Goal: Task Accomplishment & Management: Use online tool/utility

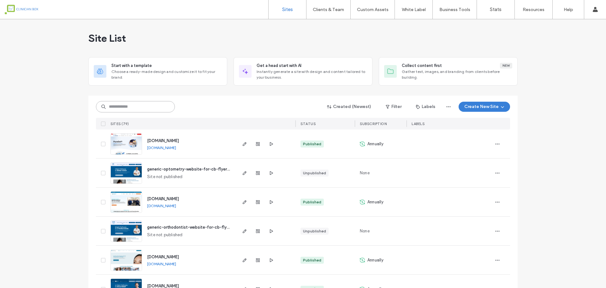
click at [153, 110] on input at bounding box center [135, 106] width 79 height 11
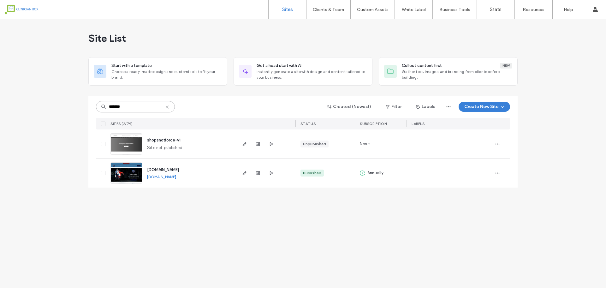
type input "*******"
click at [132, 175] on img at bounding box center [126, 183] width 31 height 43
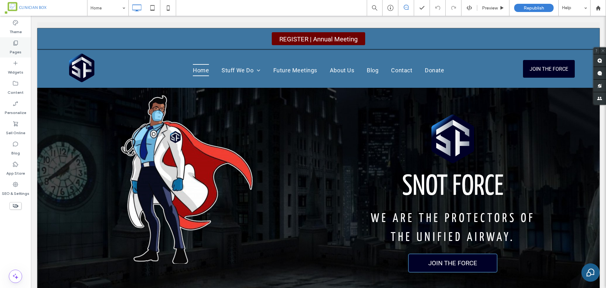
click at [15, 45] on icon at bounding box center [15, 43] width 6 height 6
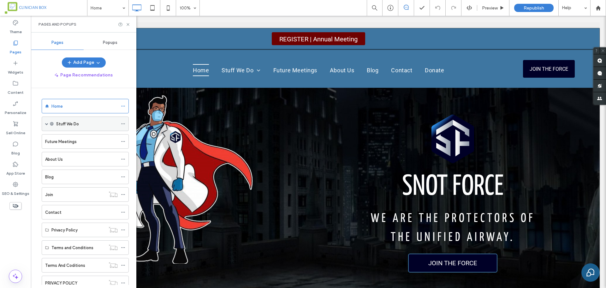
click at [47, 124] on span at bounding box center [46, 123] width 3 height 3
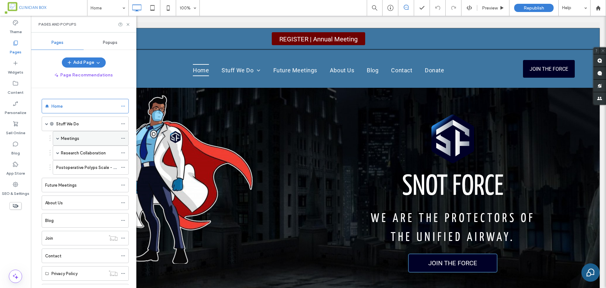
click at [57, 139] on span at bounding box center [57, 138] width 3 height 3
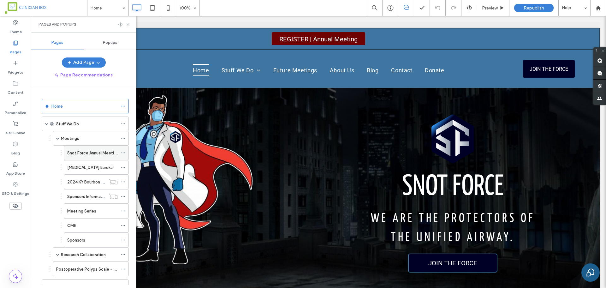
click at [80, 154] on label "Snot Force Annual Meeting 2025" at bounding box center [98, 152] width 63 height 11
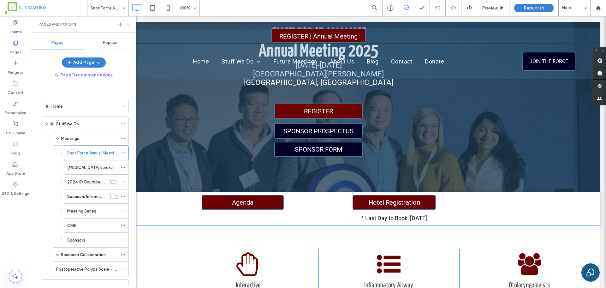
scroll to position [118, 0]
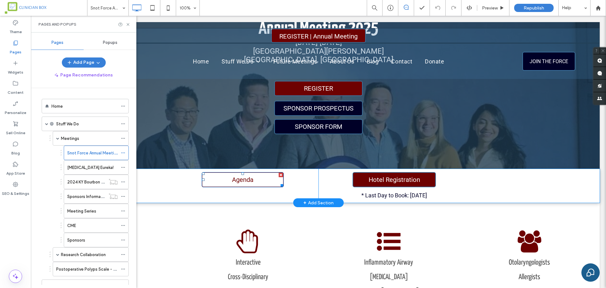
click at [248, 179] on span "Agenda" at bounding box center [243, 180] width 26 height 14
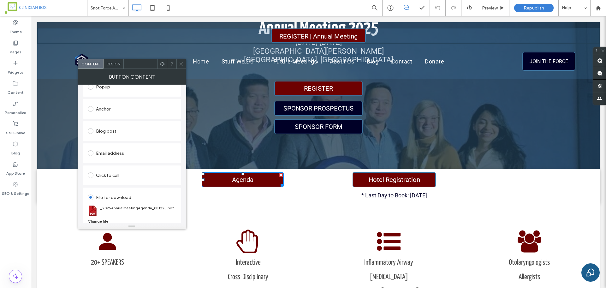
scroll to position [122, 0]
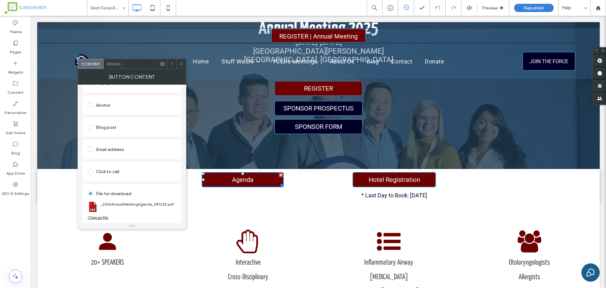
click at [99, 217] on div "Change file" at bounding box center [98, 217] width 20 height 5
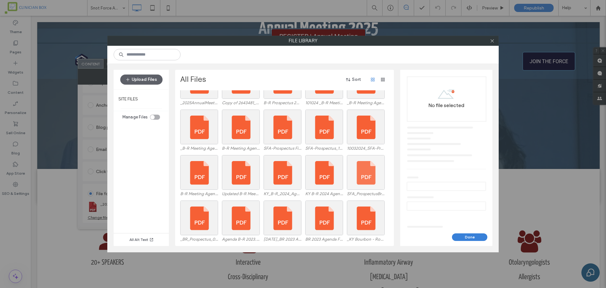
scroll to position [0, 0]
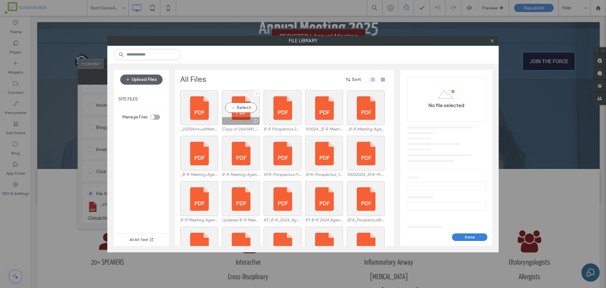
click at [237, 127] on label "Copy of 2643481_2025AnnualMeetingAgenda_081125.pdf" at bounding box center [241, 128] width 38 height 5
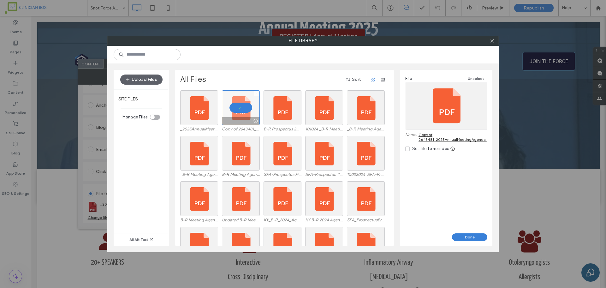
click at [256, 93] on icon at bounding box center [256, 93] width 3 height 3
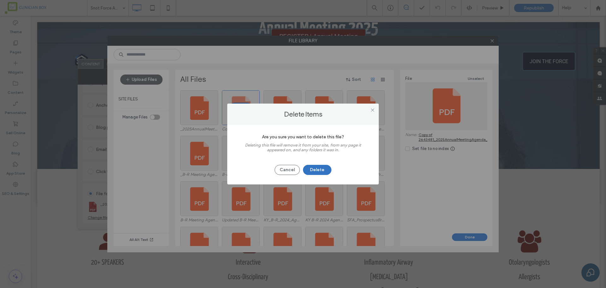
click at [321, 168] on button "Delete" at bounding box center [317, 170] width 28 height 10
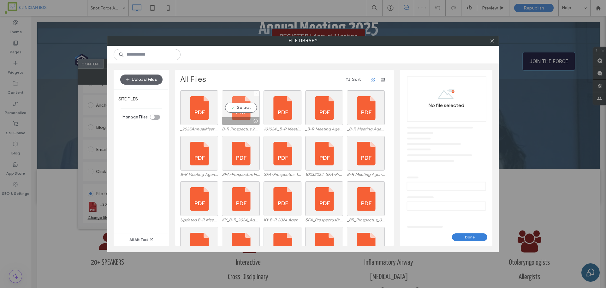
click at [242, 116] on div "Select" at bounding box center [241, 107] width 38 height 35
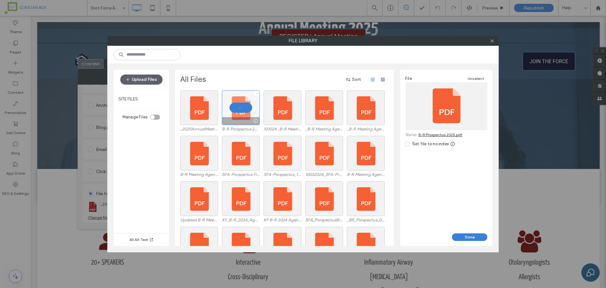
click at [255, 93] on icon at bounding box center [256, 93] width 3 height 3
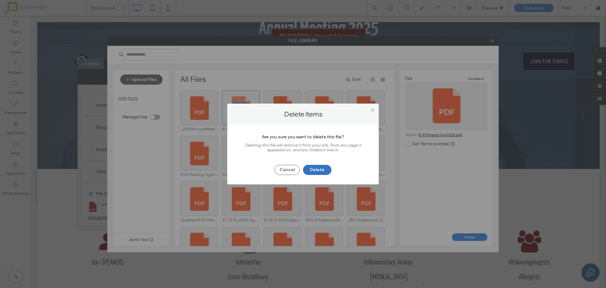
click at [314, 170] on button "Delete" at bounding box center [317, 170] width 28 height 10
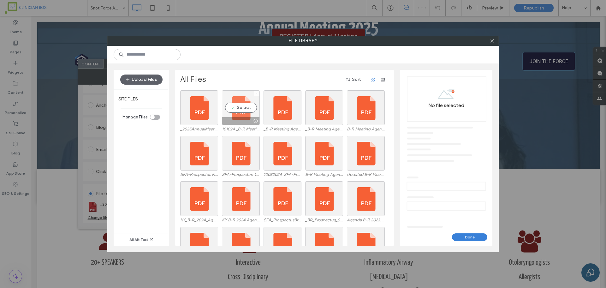
click at [234, 116] on div "Select" at bounding box center [241, 107] width 38 height 35
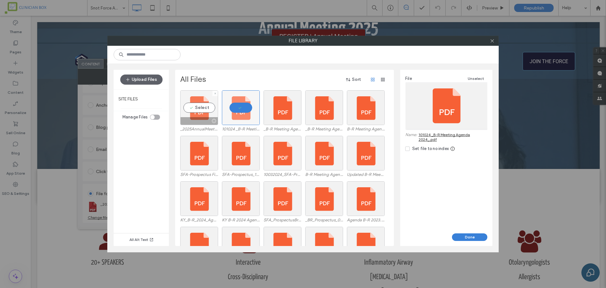
click at [195, 117] on div at bounding box center [198, 121] width 37 height 8
click at [149, 78] on button "Upload Files" at bounding box center [141, 79] width 42 height 10
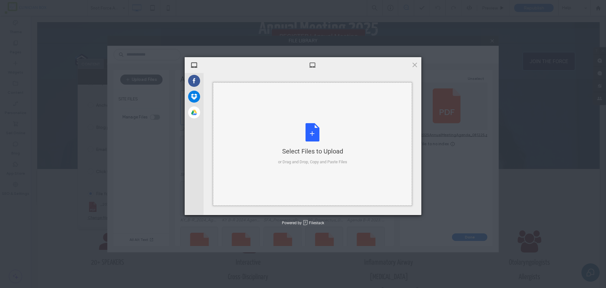
click at [313, 134] on div "Select Files to Upload or Drag and Drop, Copy and Paste Files" at bounding box center [312, 144] width 69 height 42
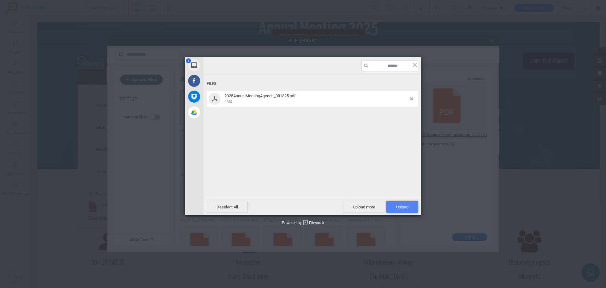
click at [402, 205] on span "Upload 1" at bounding box center [402, 206] width 12 height 5
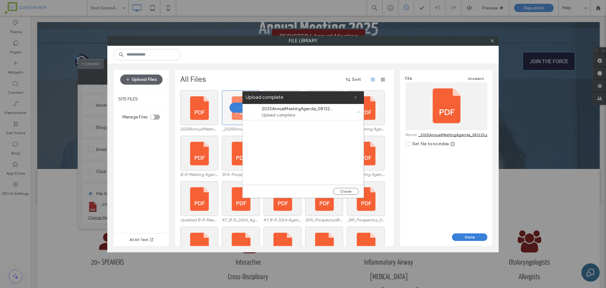
click at [355, 96] on icon at bounding box center [355, 97] width 4 height 4
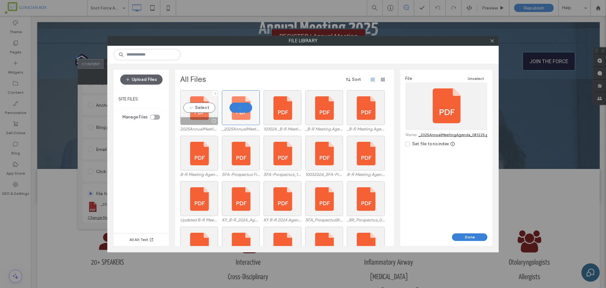
click at [202, 110] on div "Select" at bounding box center [199, 107] width 38 height 35
click at [448, 112] on div at bounding box center [446, 105] width 82 height 47
click at [478, 235] on button "Done" at bounding box center [469, 237] width 35 height 8
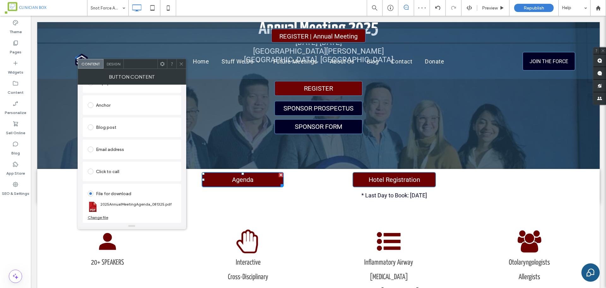
click at [180, 64] on use at bounding box center [180, 63] width 3 height 3
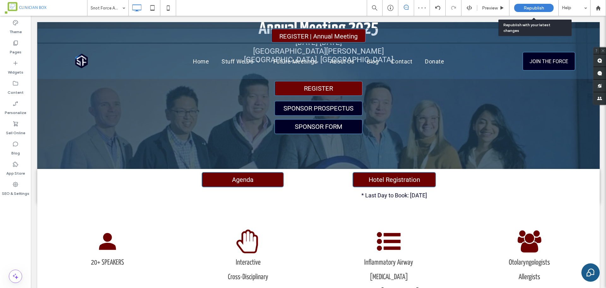
click at [535, 8] on span "Republish" at bounding box center [533, 7] width 20 height 5
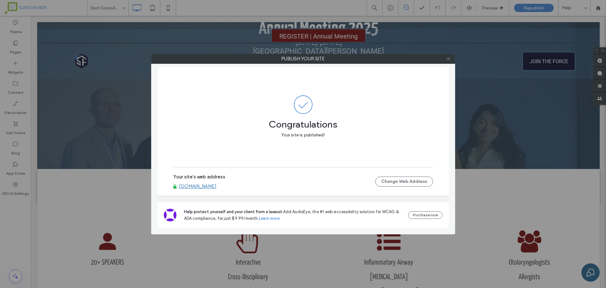
click at [448, 58] on icon at bounding box center [448, 58] width 5 height 5
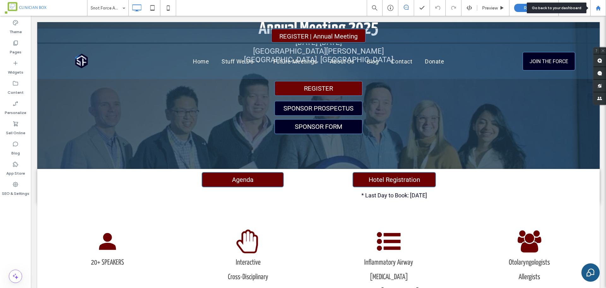
click at [598, 8] on use at bounding box center [597, 7] width 5 height 5
